Goal: Transaction & Acquisition: Purchase product/service

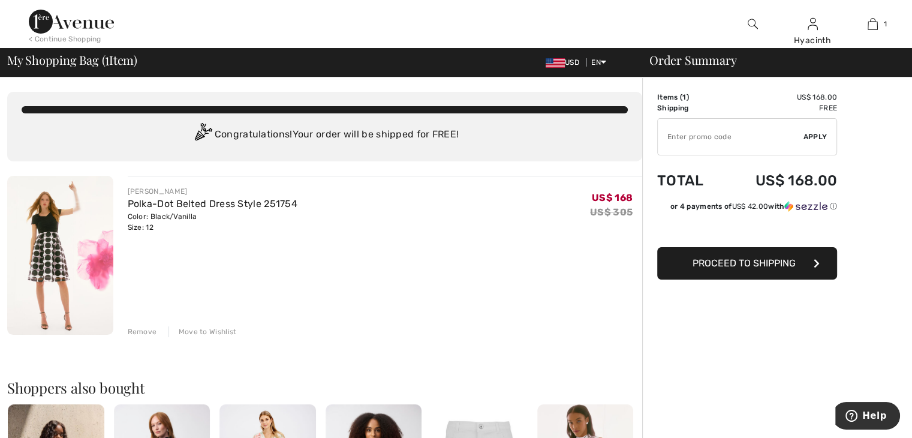
click at [815, 262] on icon "button" at bounding box center [817, 263] width 6 height 10
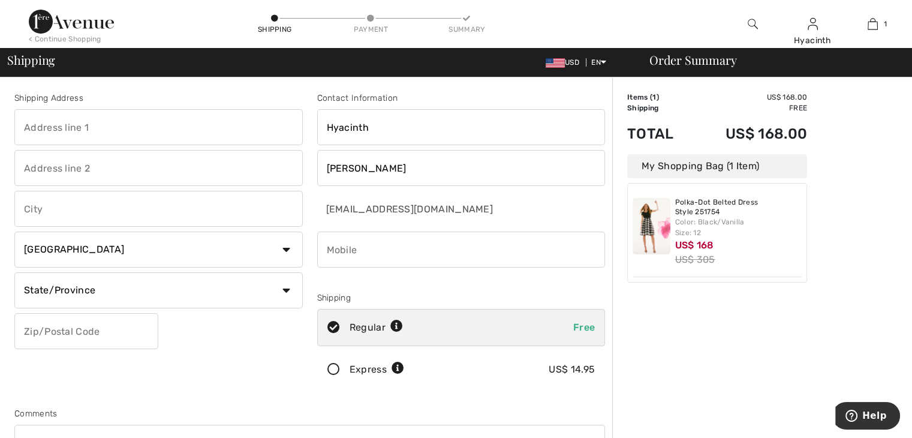
click at [201, 202] on input "text" at bounding box center [158, 209] width 288 height 36
type input "St George's"
type input "Grand Anse"
type input "PO Box 48"
select select "GD"
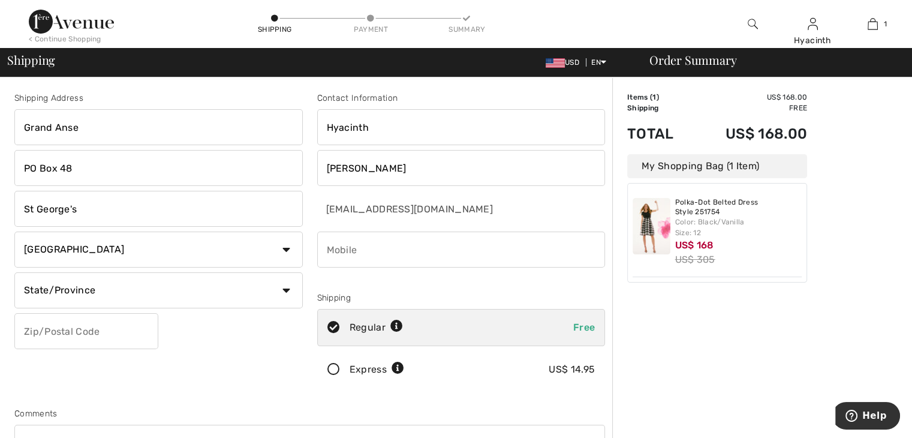
type input "XXXXX"
type input "4734071704"
type input "W I"
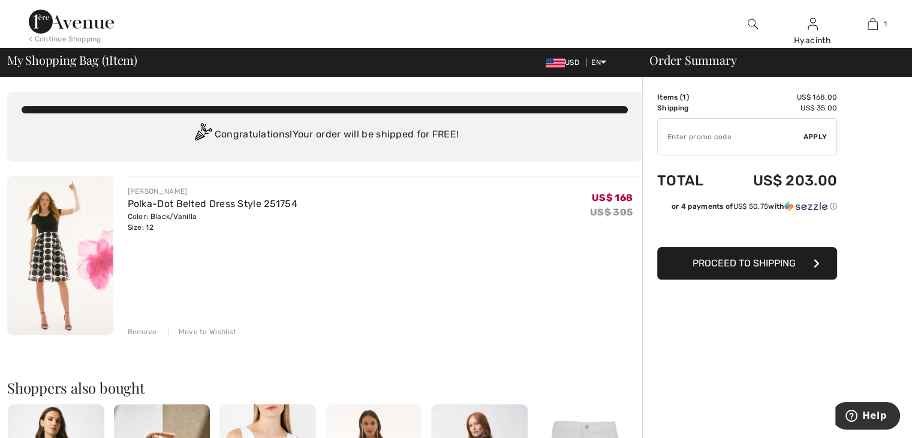
click at [146, 329] on div "Remove" at bounding box center [142, 331] width 29 height 11
